Goal: Task Accomplishment & Management: Manage account settings

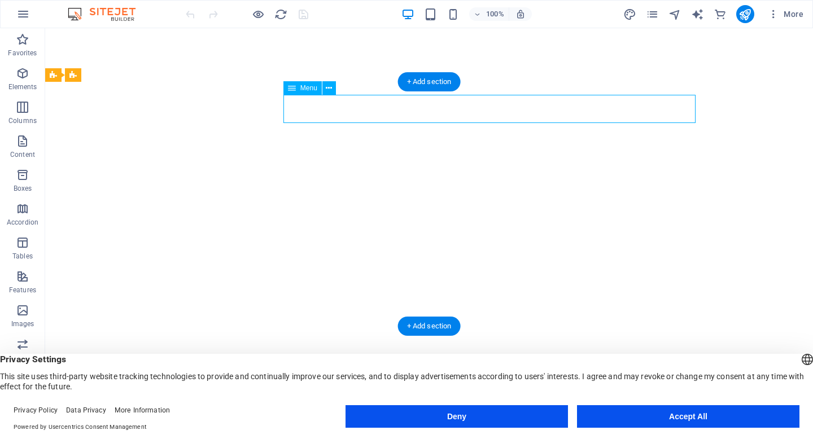
select select
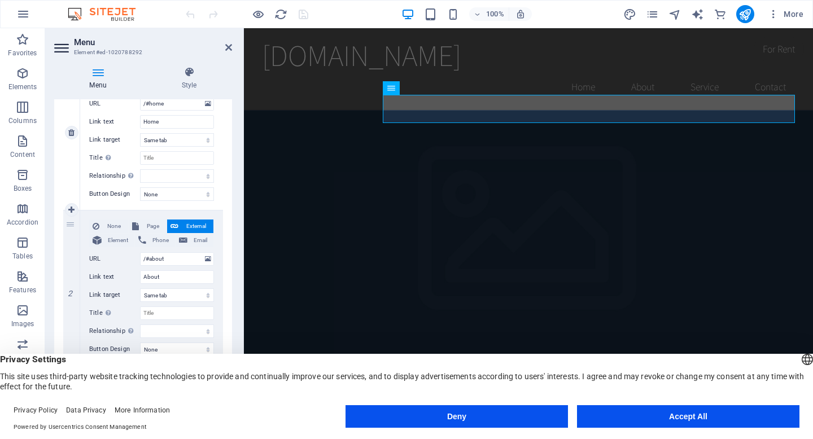
scroll to position [153, 0]
click at [173, 257] on input "/#about" at bounding box center [177, 258] width 74 height 14
type input "/#about"
select select
type input "/#about"
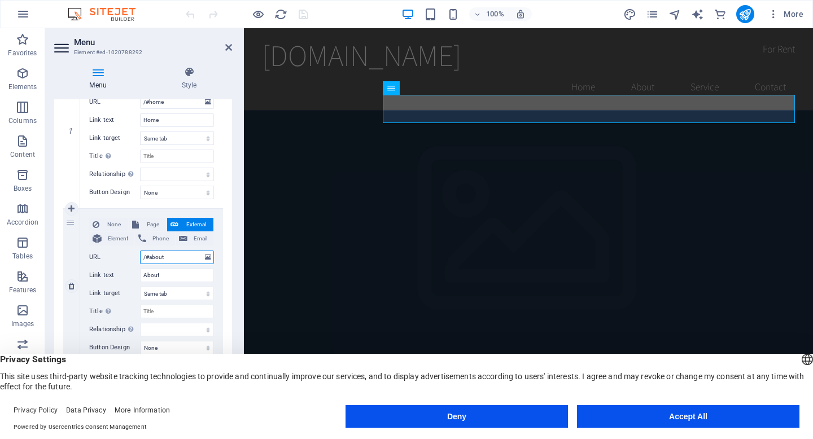
select select
type input "/#aboutud"
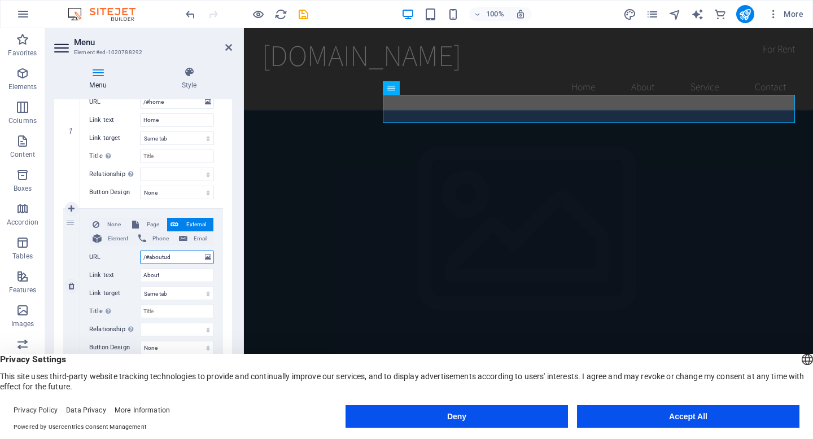
select select
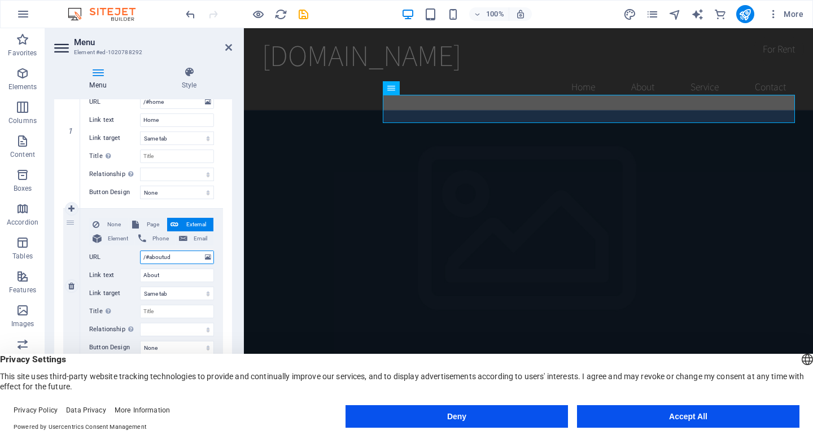
type input "/#aboutu"
select select
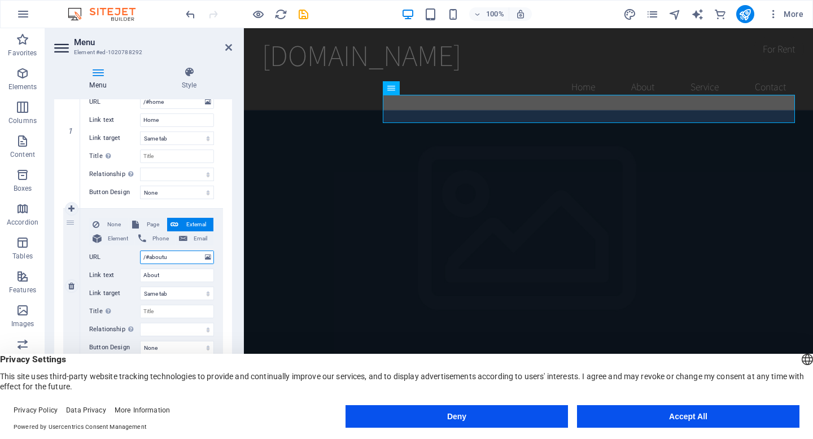
select select
type input "/#about"
select select
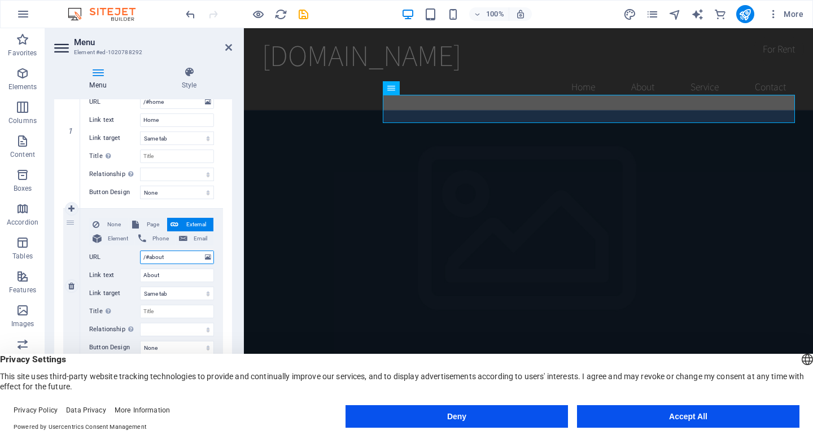
select select
type input "/#about"
select select
type input "/#about"
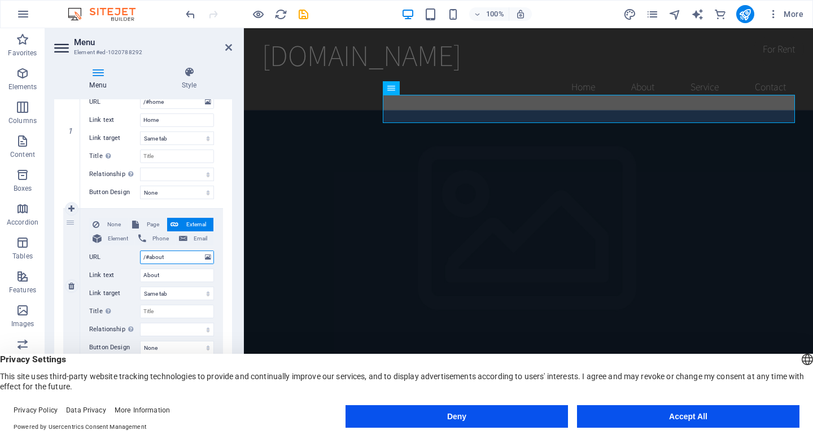
select select
type input "/#aboutus"
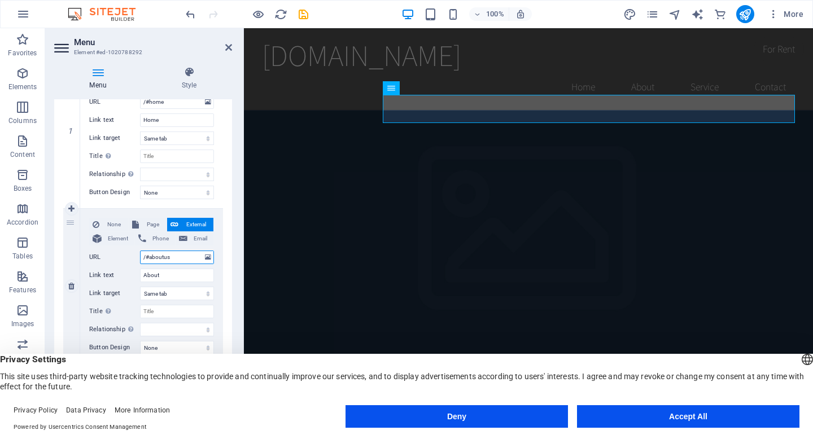
select select
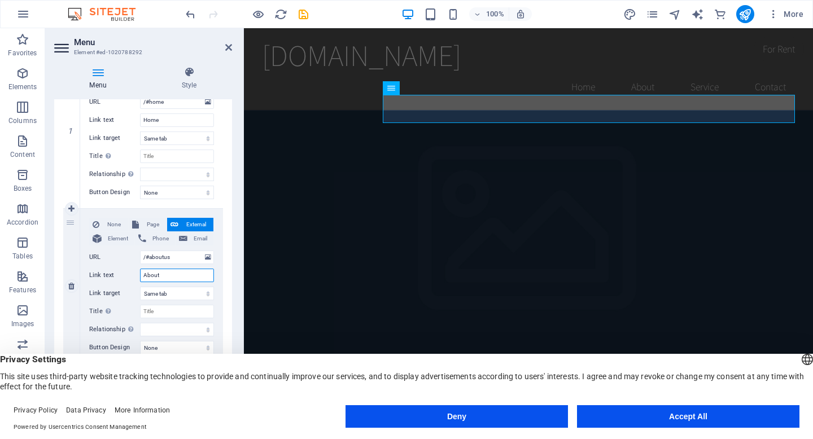
click at [176, 275] on input "About" at bounding box center [177, 276] width 74 height 14
click at [179, 261] on input "/#aboutus" at bounding box center [177, 258] width 74 height 14
type input "/#about"
select select
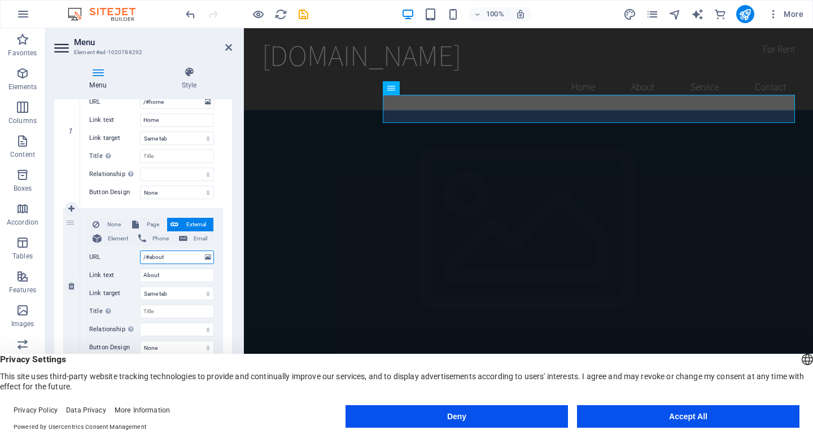
select select
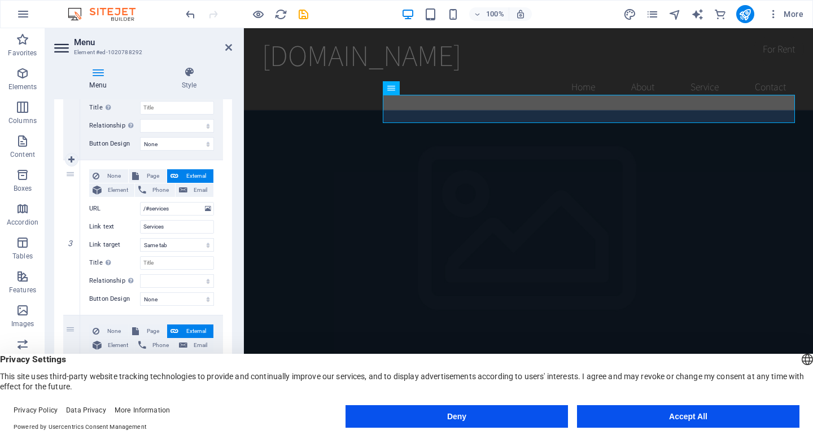
scroll to position [358, 0]
type input "/#about"
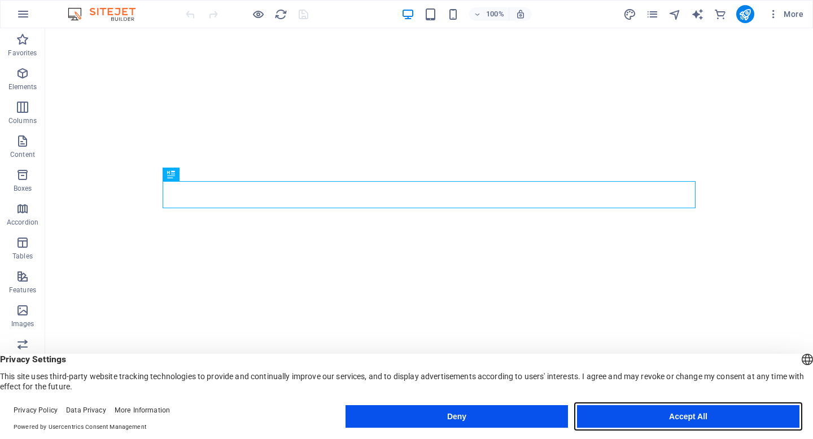
click at [639, 422] on button "Accept All" at bounding box center [688, 416] width 222 height 23
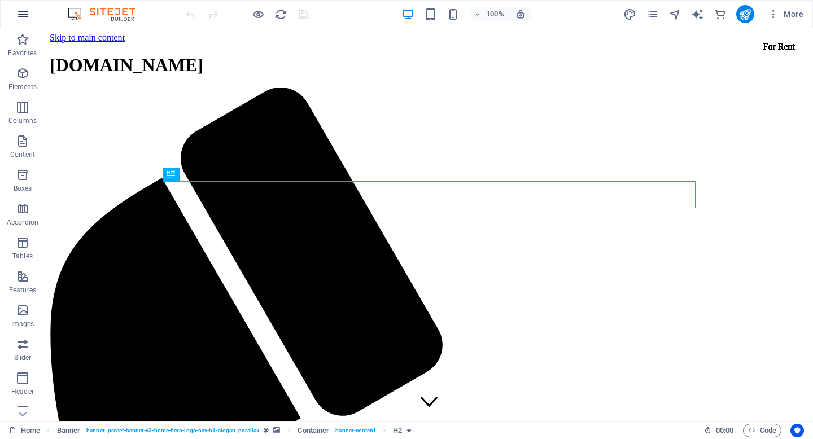
click at [24, 14] on icon "button" at bounding box center [23, 14] width 14 height 14
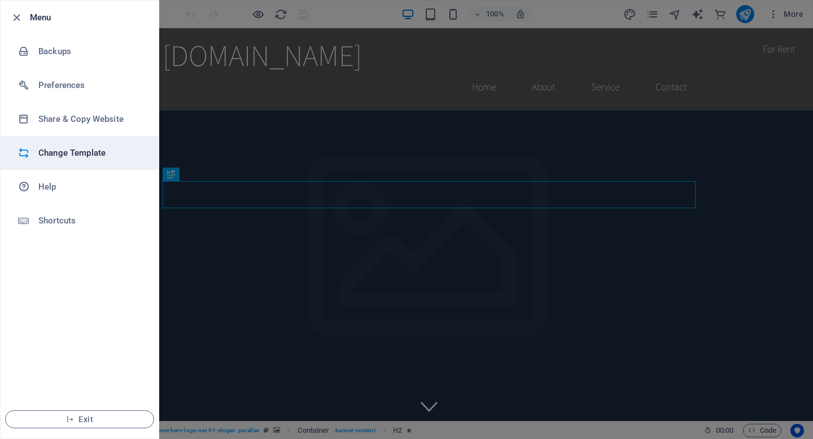
click at [66, 151] on h6 "Change Template" at bounding box center [90, 153] width 104 height 14
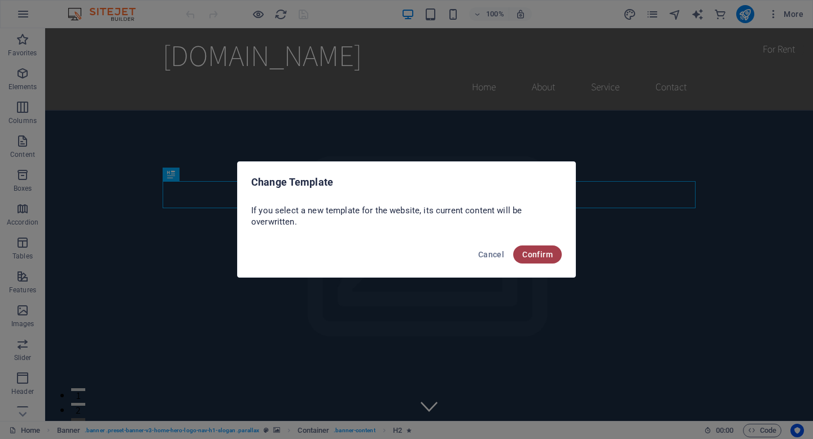
click at [537, 253] on span "Confirm" at bounding box center [537, 254] width 30 height 9
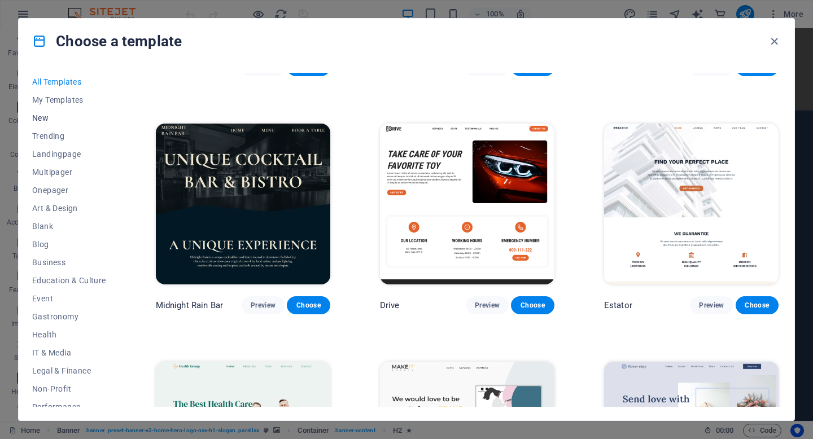
click at [45, 117] on span "New" at bounding box center [69, 117] width 74 height 9
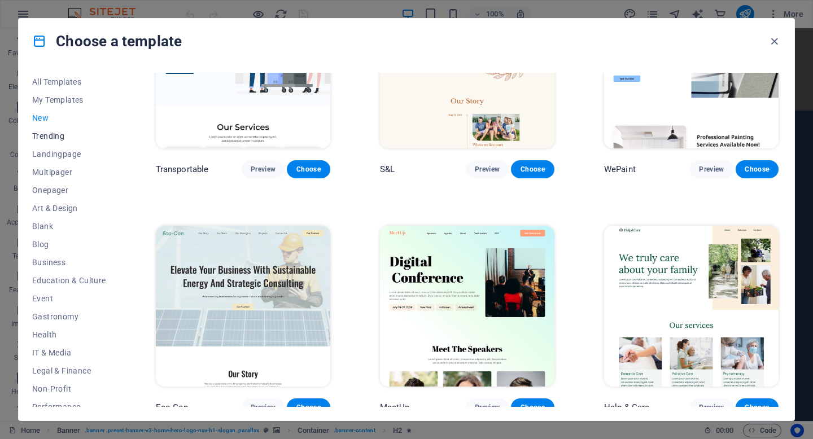
click at [44, 136] on span "Trending" at bounding box center [69, 136] width 74 height 9
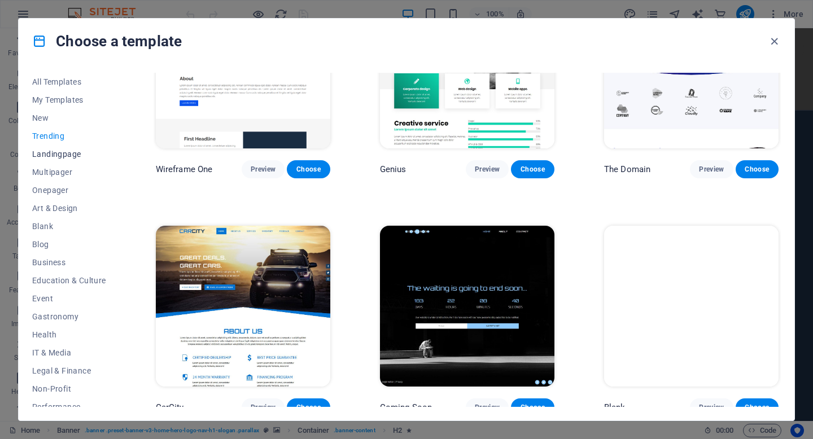
click at [43, 154] on span "Landingpage" at bounding box center [69, 154] width 74 height 9
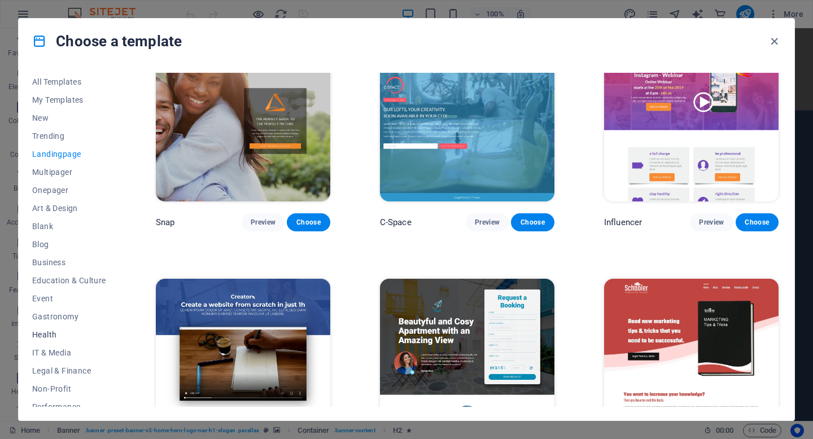
scroll to position [135, 0]
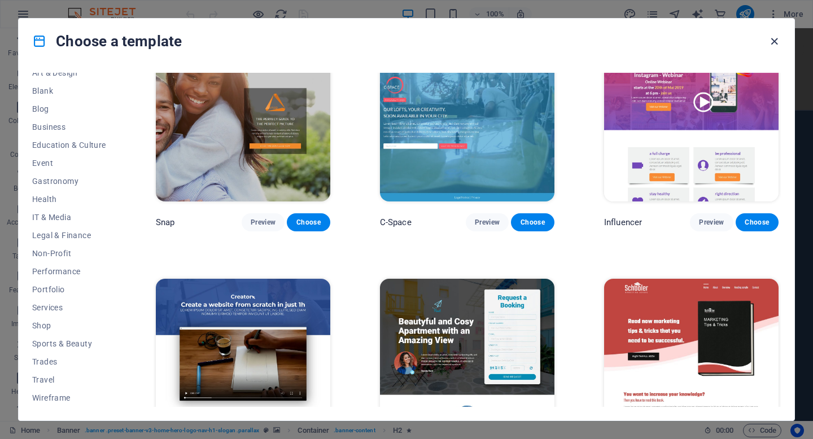
click at [773, 42] on icon "button" at bounding box center [774, 41] width 13 height 13
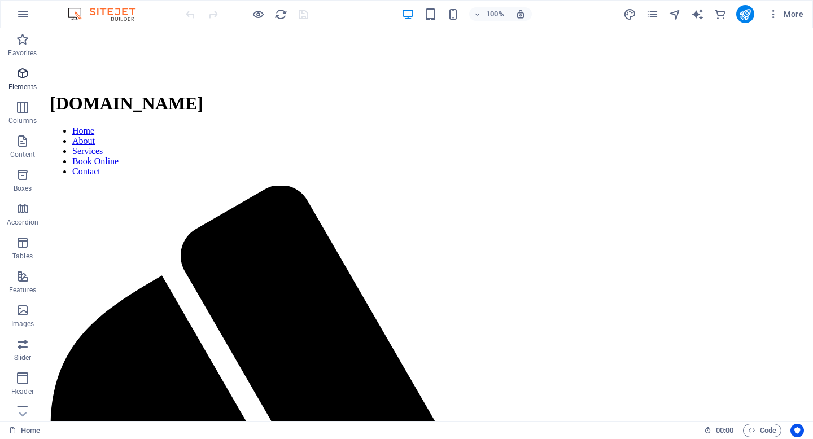
click at [24, 73] on icon "button" at bounding box center [23, 74] width 14 height 14
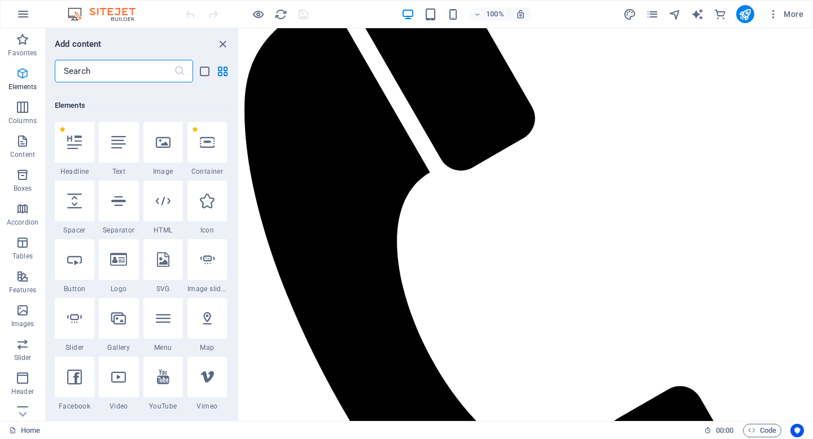
scroll to position [120, 0]
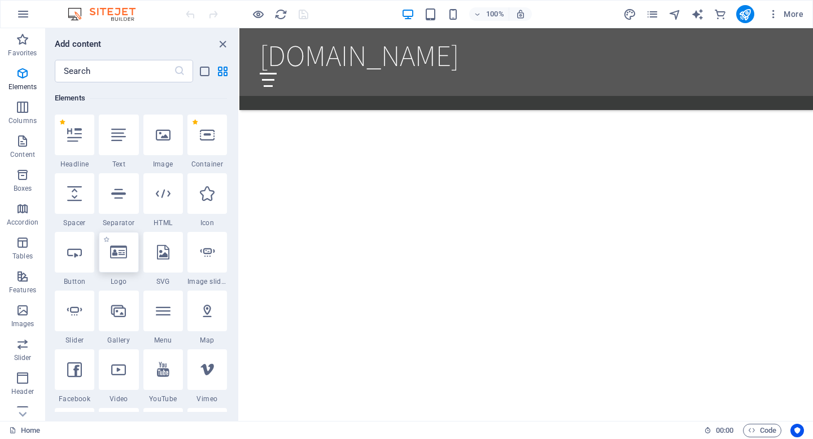
click at [117, 256] on icon at bounding box center [118, 252] width 17 height 15
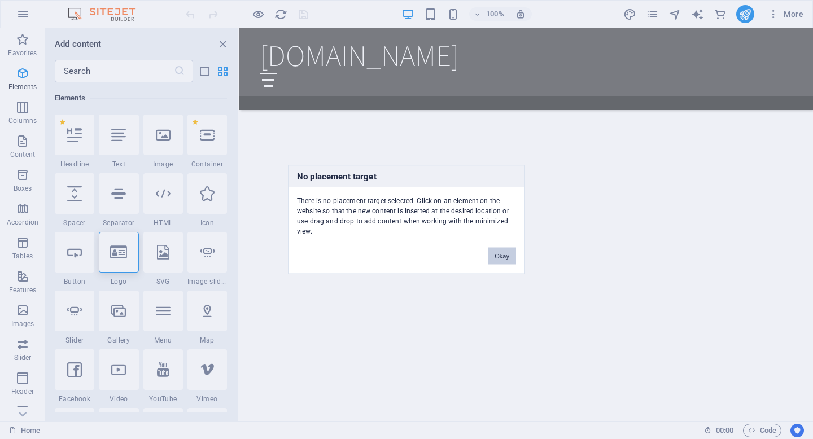
click at [504, 256] on button "Okay" at bounding box center [502, 256] width 28 height 17
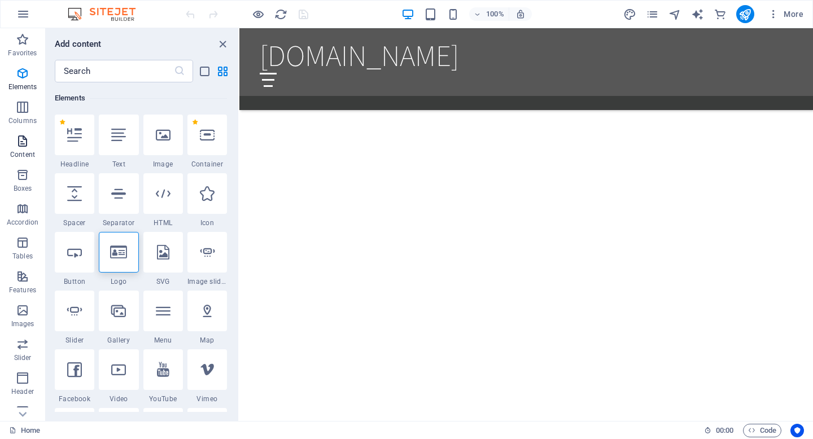
click at [25, 143] on icon "button" at bounding box center [23, 141] width 14 height 14
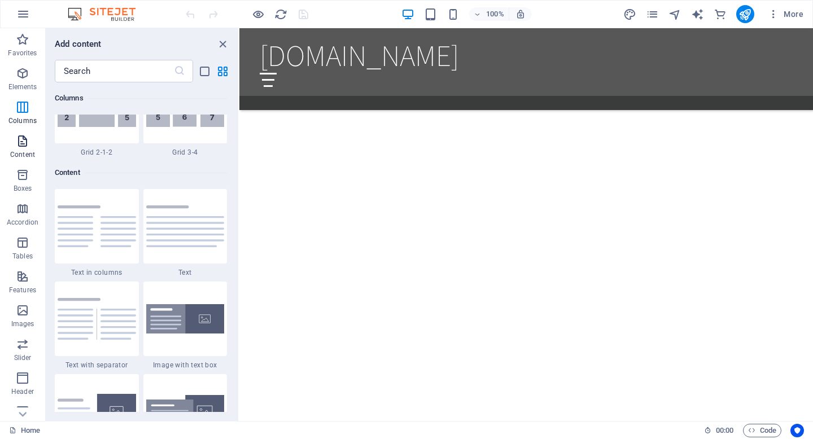
scroll to position [1975, 0]
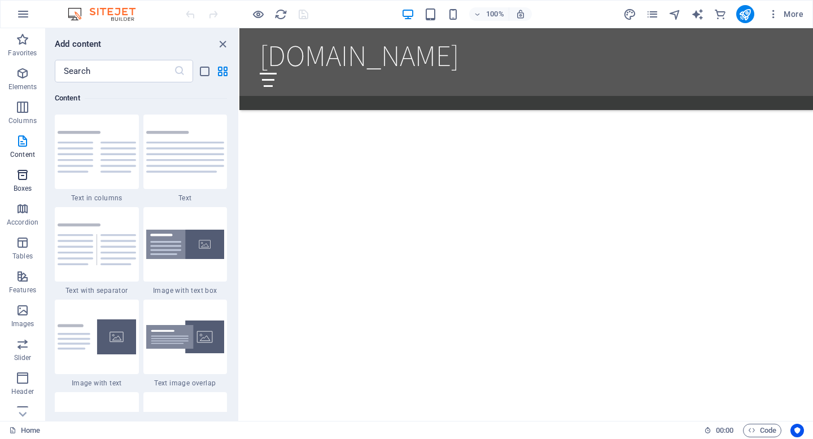
click at [22, 178] on icon "button" at bounding box center [23, 175] width 14 height 14
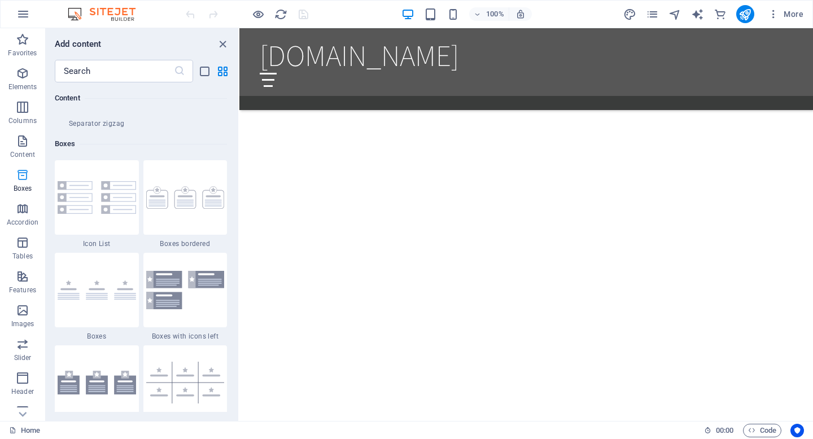
scroll to position [3114, 0]
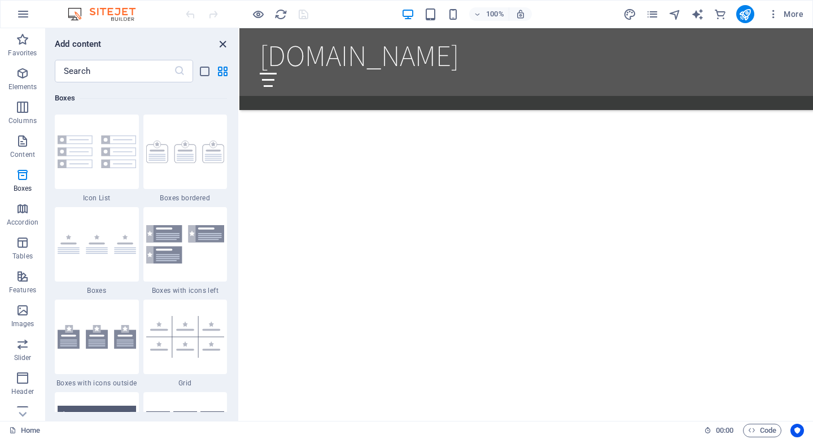
click at [222, 41] on icon "close panel" at bounding box center [222, 44] width 13 height 13
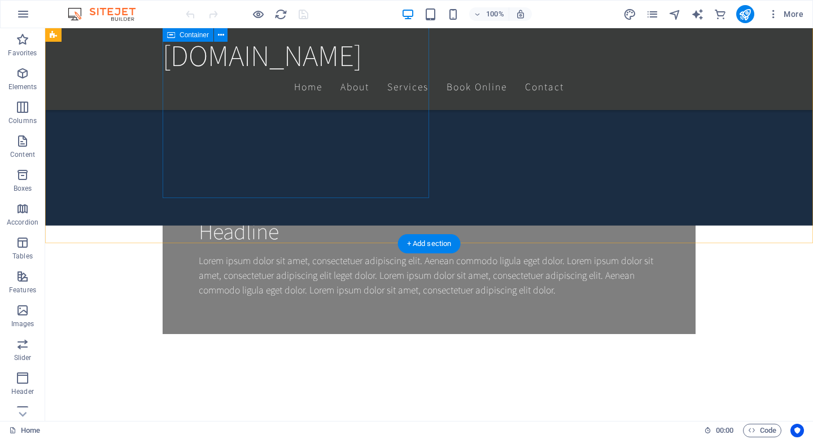
scroll to position [0, 0]
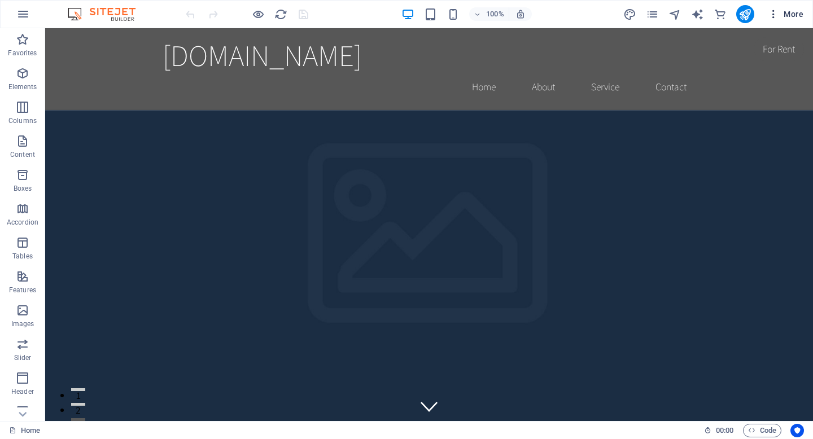
click at [788, 13] on span "More" at bounding box center [786, 13] width 36 height 11
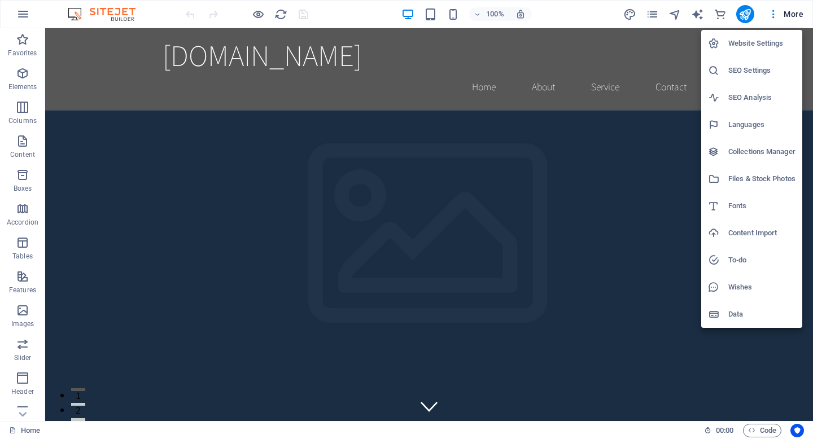
click at [46, 14] on div at bounding box center [406, 219] width 813 height 439
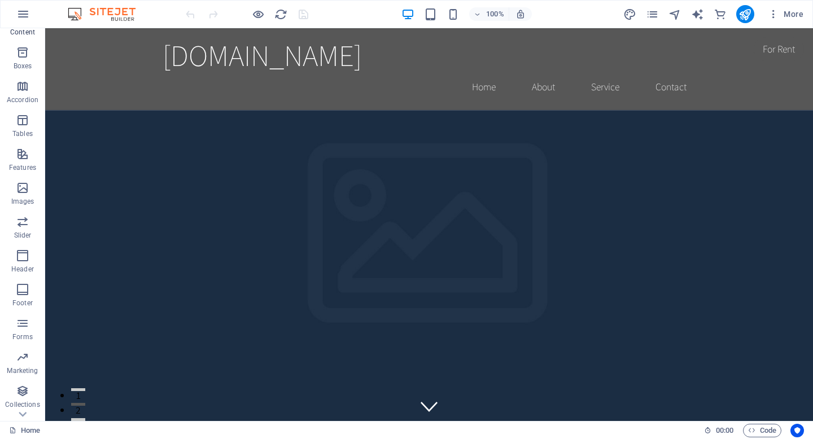
scroll to position [149, 0]
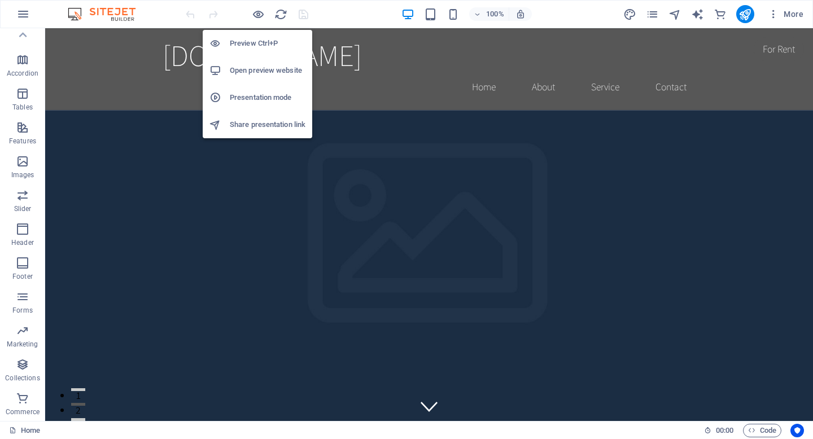
click at [257, 67] on h6 "Open preview website" at bounding box center [268, 71] width 76 height 14
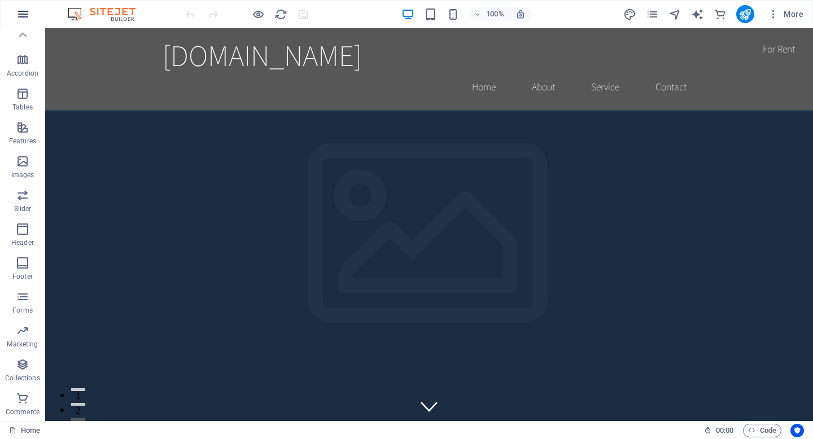
click at [22, 12] on icon "button" at bounding box center [23, 14] width 14 height 14
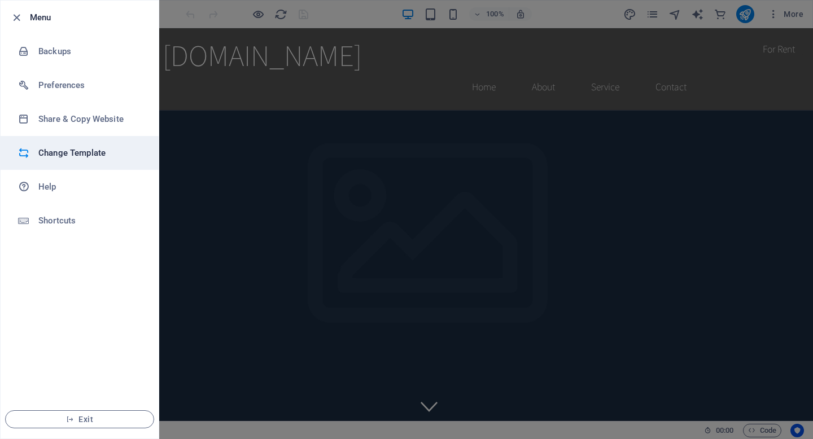
click at [59, 152] on h6 "Change Template" at bounding box center [90, 153] width 104 height 14
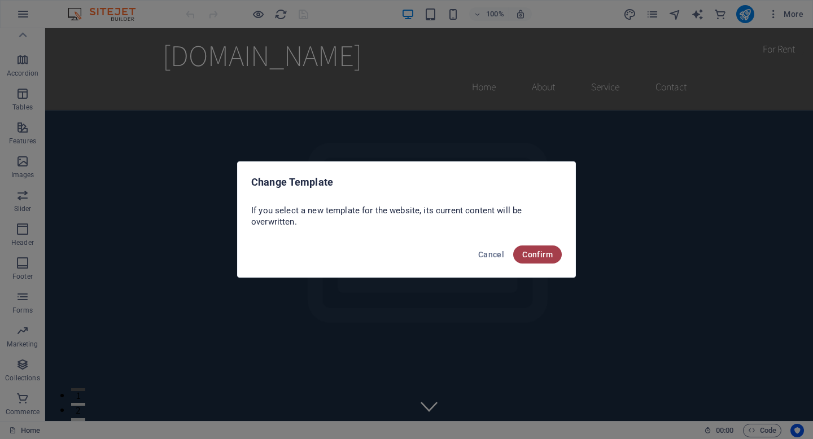
click at [527, 258] on span "Confirm" at bounding box center [537, 254] width 30 height 9
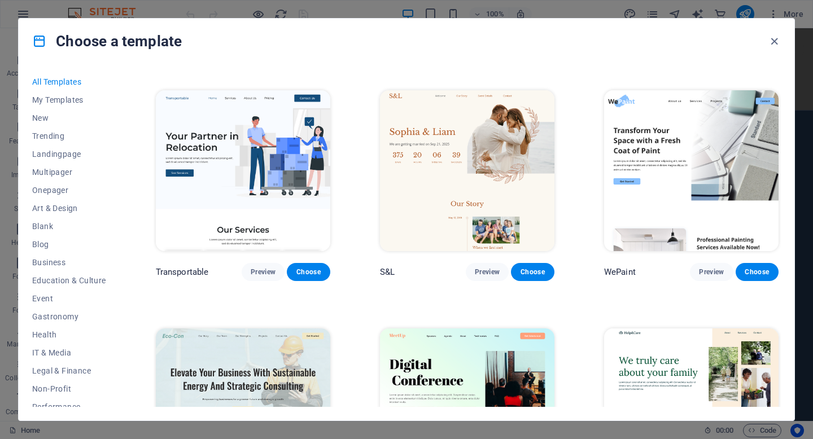
scroll to position [480, 0]
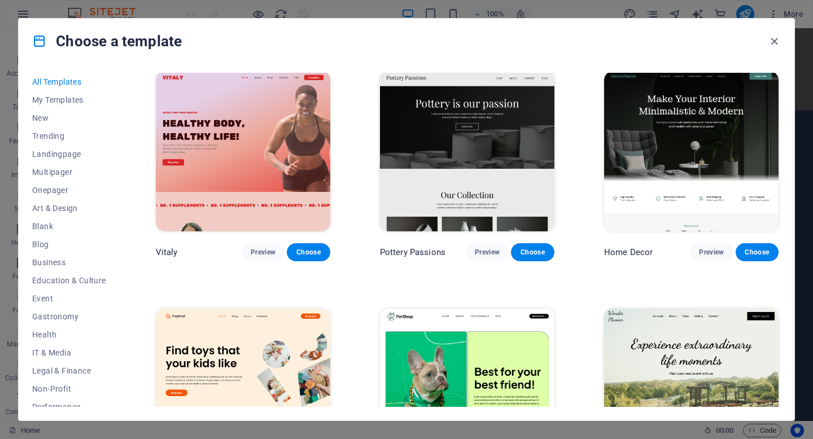
click at [709, 151] on img at bounding box center [691, 151] width 174 height 161
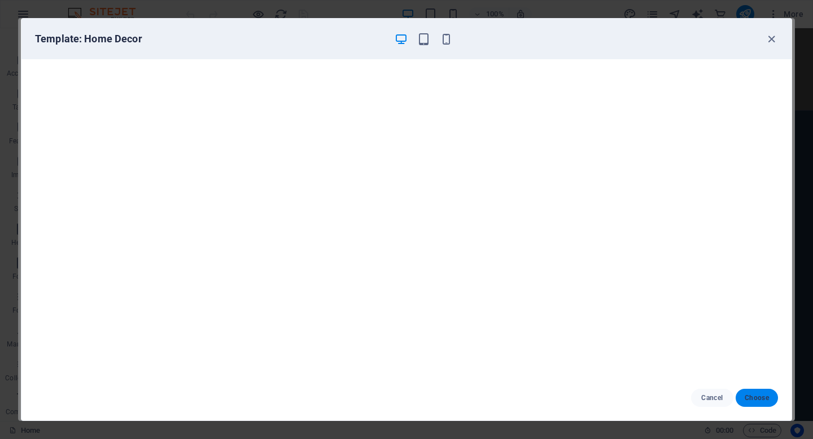
click at [754, 392] on button "Choose" at bounding box center [757, 398] width 42 height 18
